Goal: Transaction & Acquisition: Purchase product/service

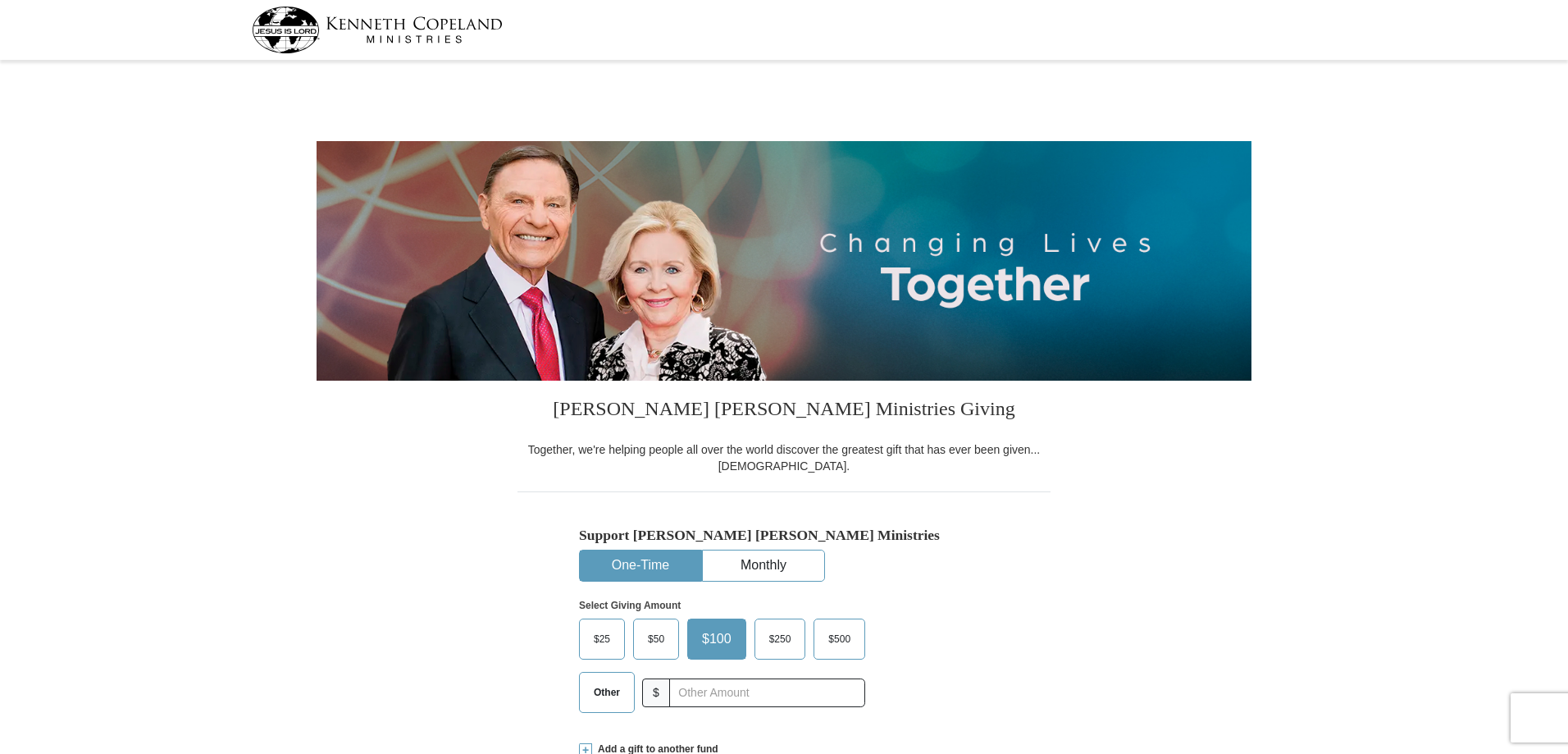
select select "NC"
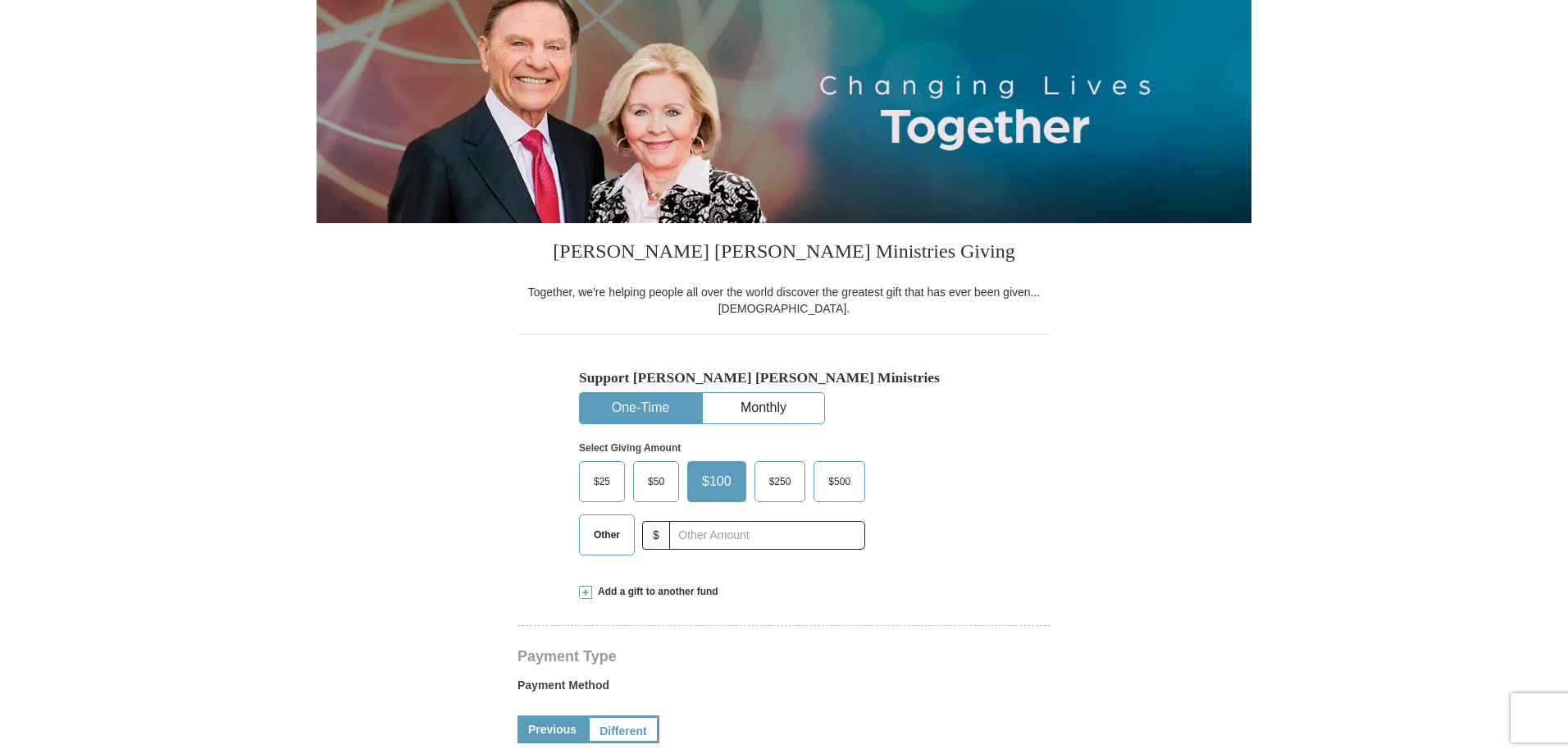
scroll to position [164, 0]
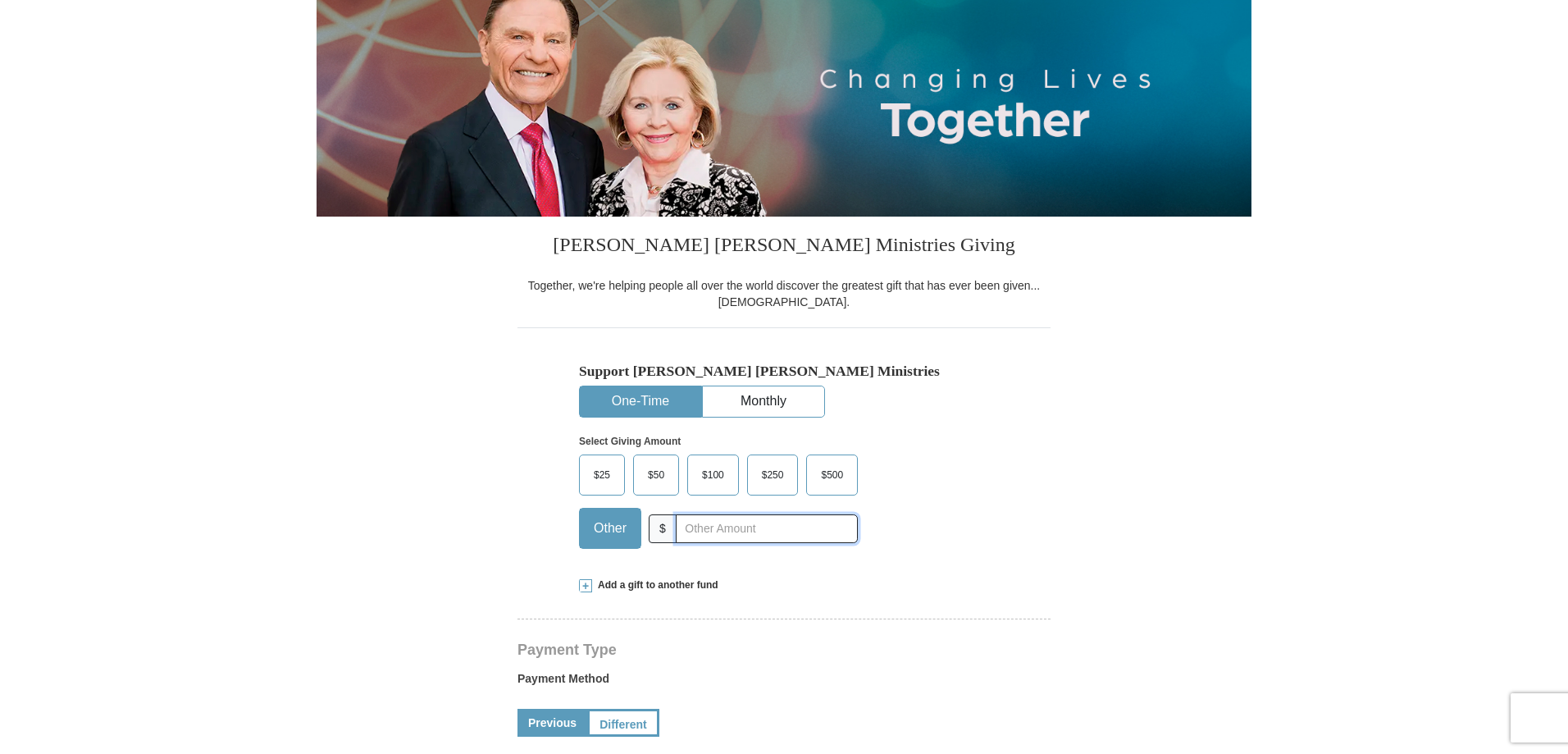
click at [707, 534] on input "text" at bounding box center [767, 529] width 182 height 29
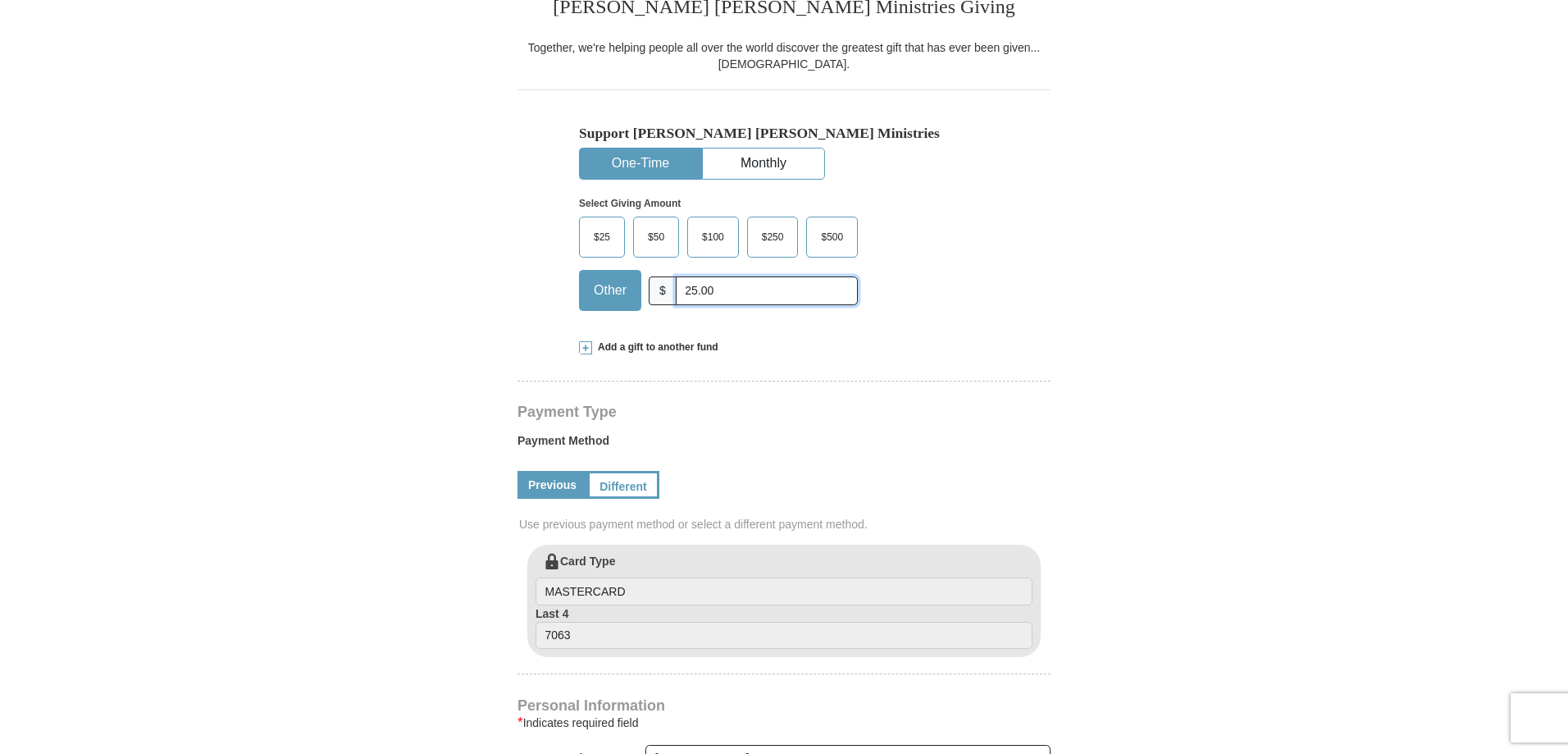
scroll to position [410, 0]
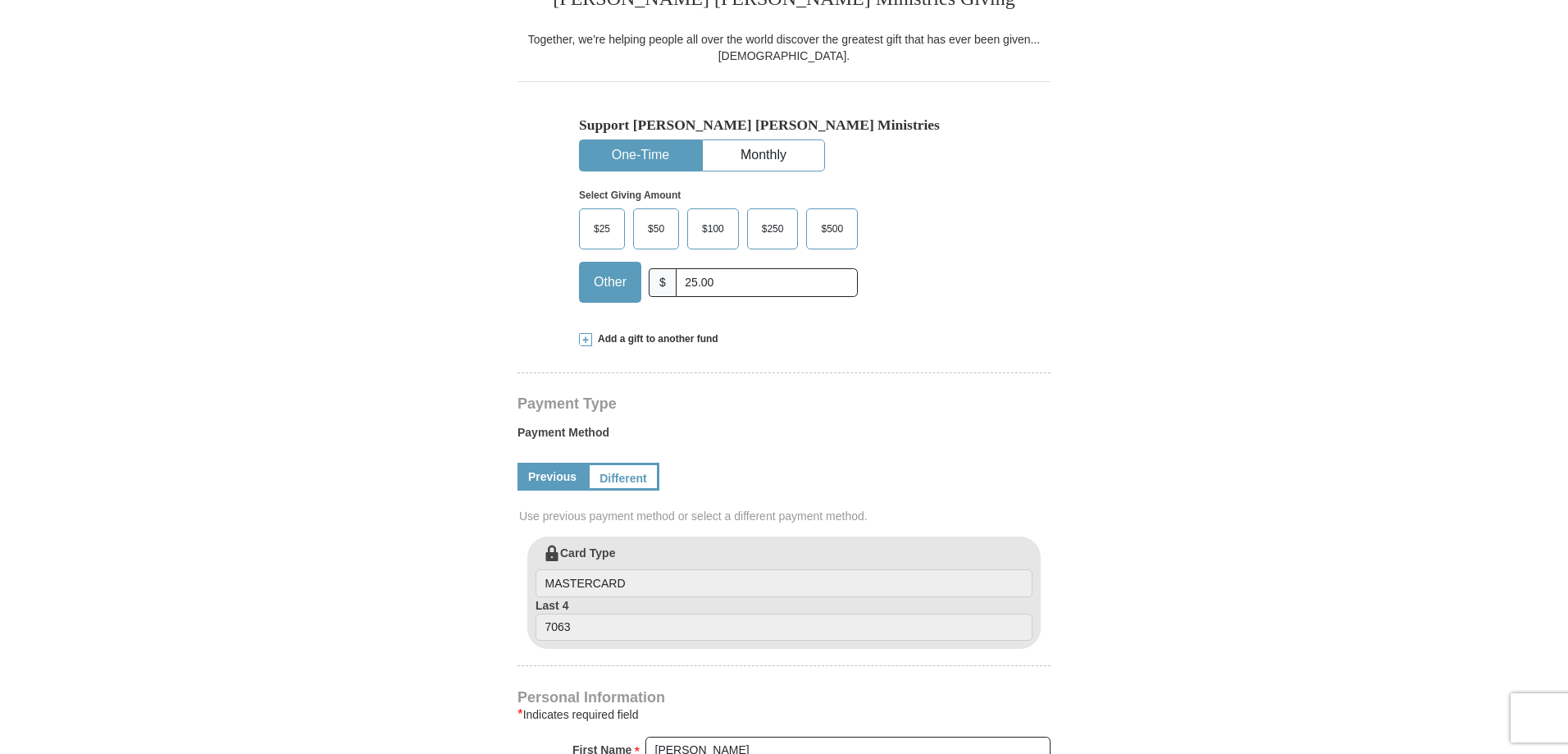
click at [622, 334] on span "Add a gift to another fund" at bounding box center [655, 339] width 126 height 14
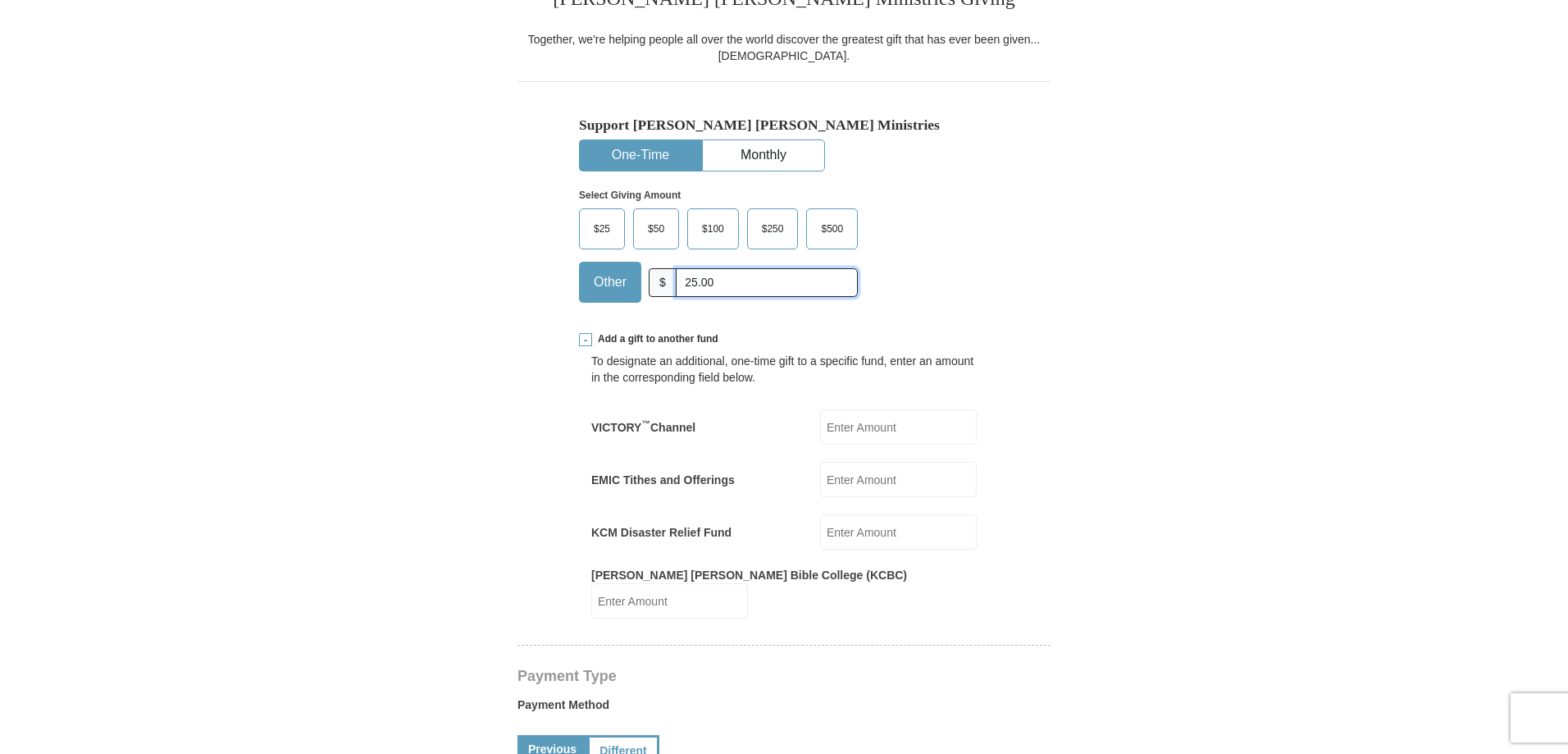
click at [737, 287] on input "25.00" at bounding box center [767, 283] width 182 height 29
type input "2"
click at [875, 426] on input "VICTORY ™ Channel" at bounding box center [898, 427] width 157 height 36
click at [861, 432] on input "VICTORY ™ Channel" at bounding box center [898, 427] width 157 height 36
type input "15.00"
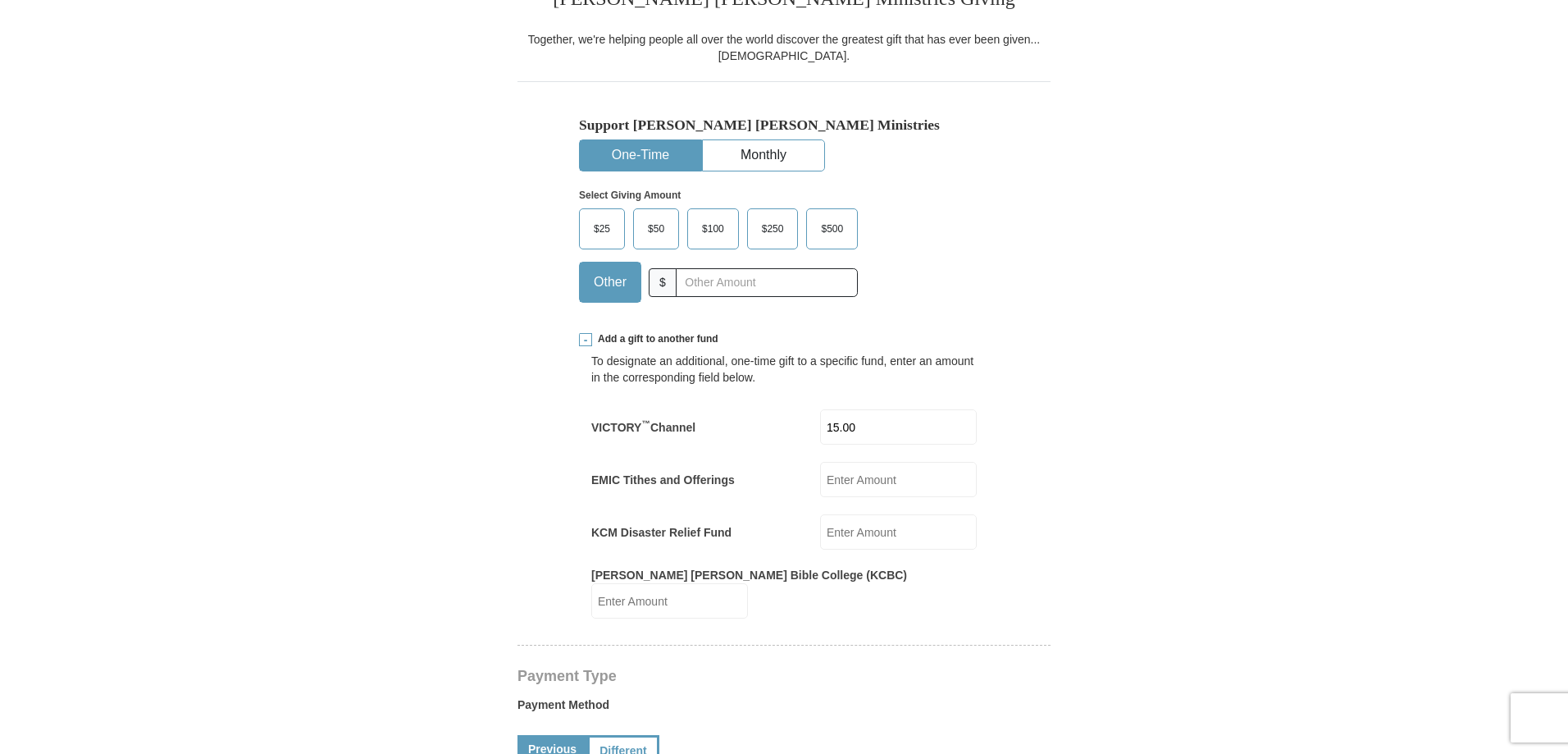
click at [861, 482] on input "EMIC Tithes and Offerings" at bounding box center [898, 479] width 157 height 36
type input "1"
click at [835, 433] on input "15.00" at bounding box center [898, 427] width 157 height 36
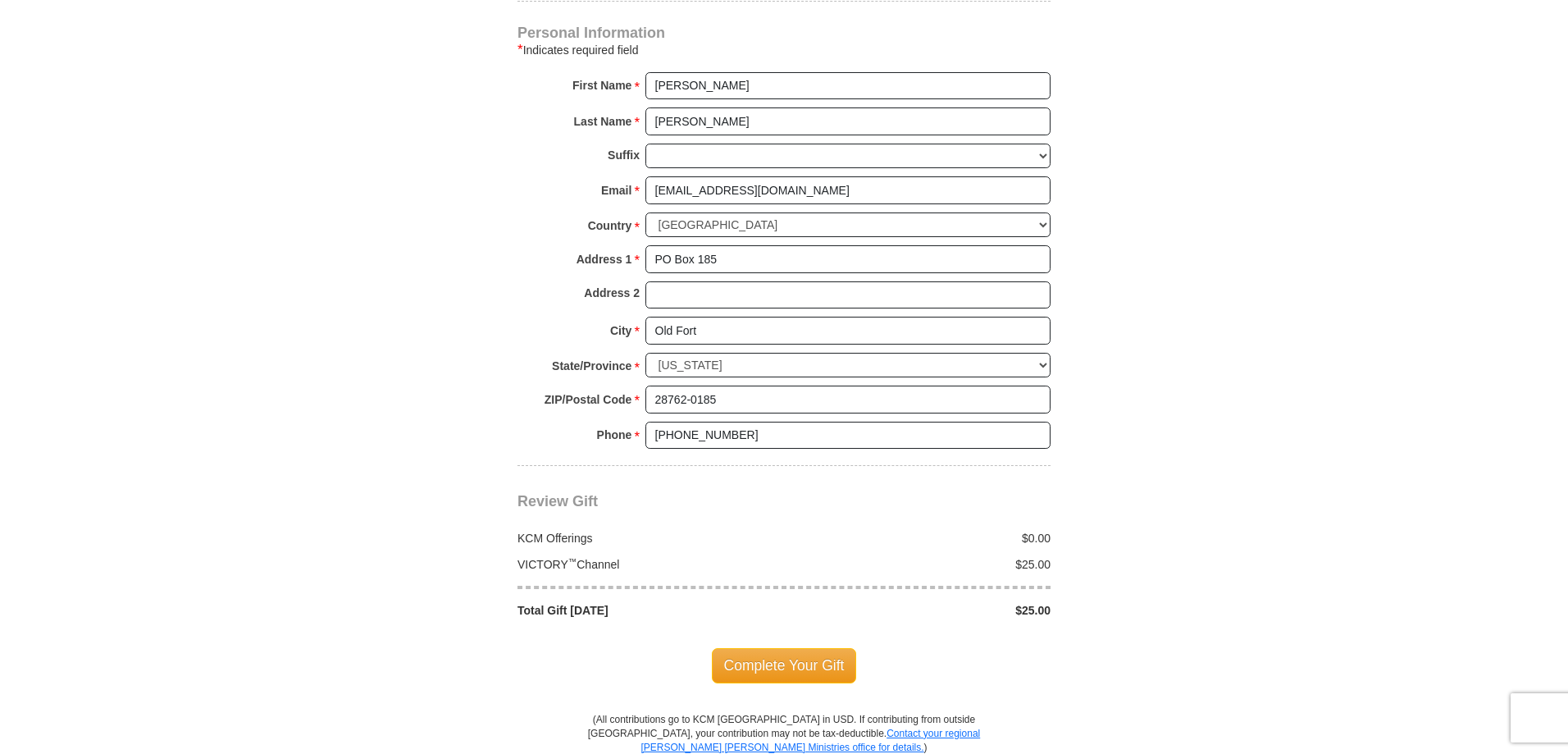
scroll to position [1559, 0]
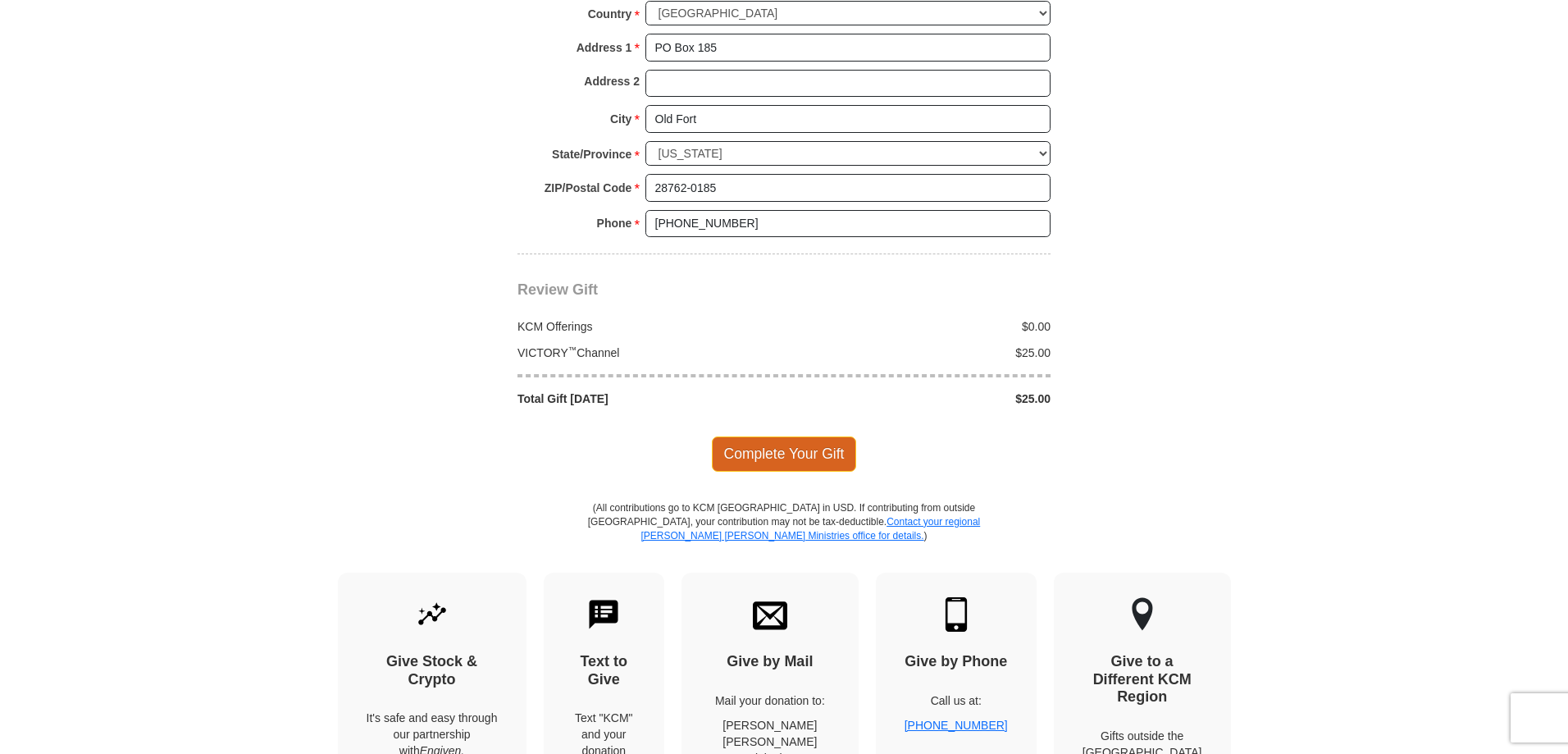
type input "25.00"
click at [781, 440] on span "Complete Your Gift" at bounding box center [784, 454] width 145 height 35
